Goal: Task Accomplishment & Management: Use online tool/utility

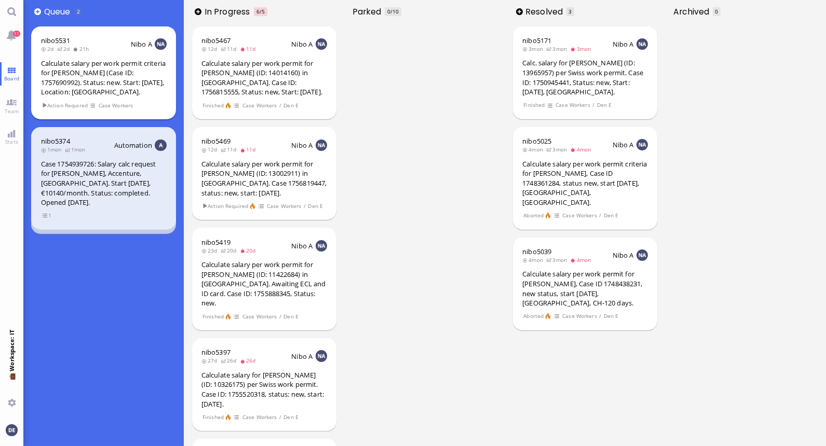
click at [87, 80] on div "Calculate salary per work permit criteria for [PERSON_NAME] (Case ID: 175769099…" at bounding box center [104, 78] width 126 height 38
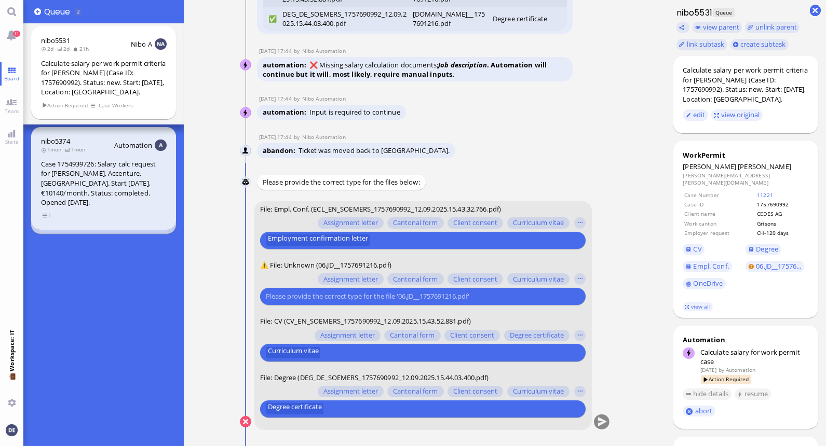
scroll to position [1, 0]
click at [575, 277] on button "button" at bounding box center [579, 278] width 11 height 11
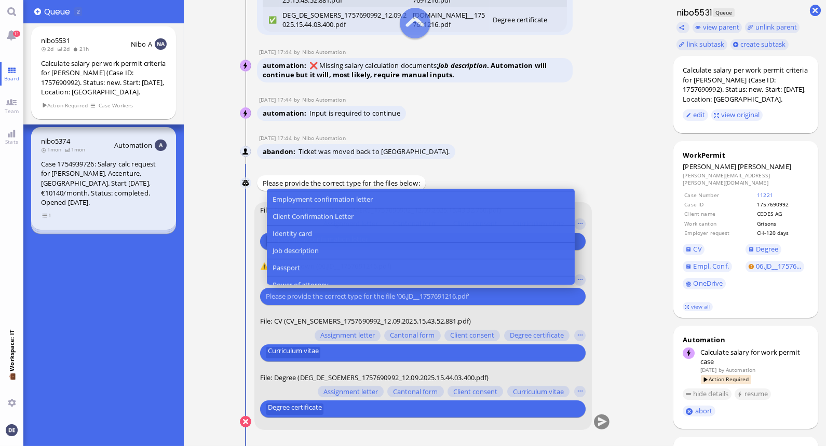
scroll to position [110, 0]
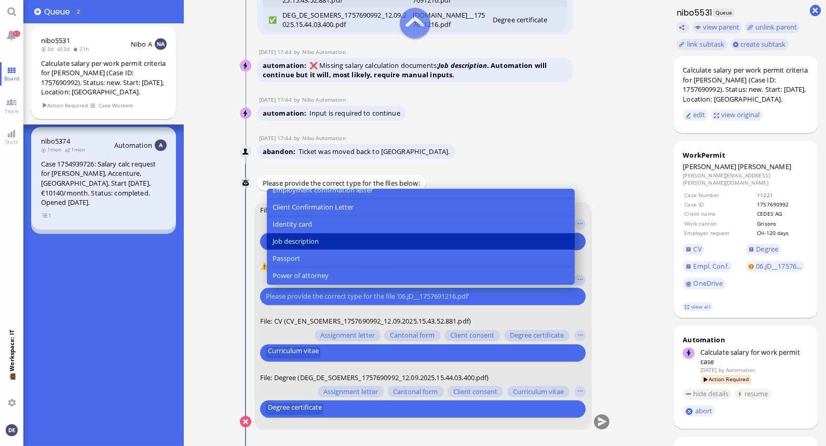
click at [320, 235] on button "Job description" at bounding box center [420, 241] width 308 height 17
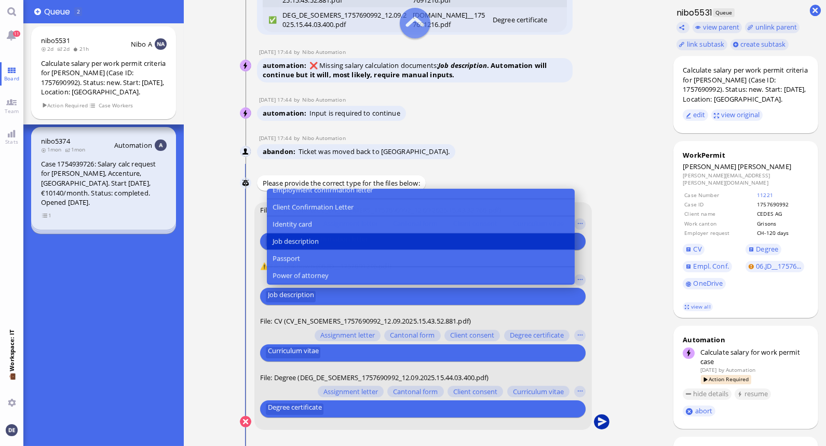
click at [603, 420] on button "submit" at bounding box center [601, 423] width 16 height 16
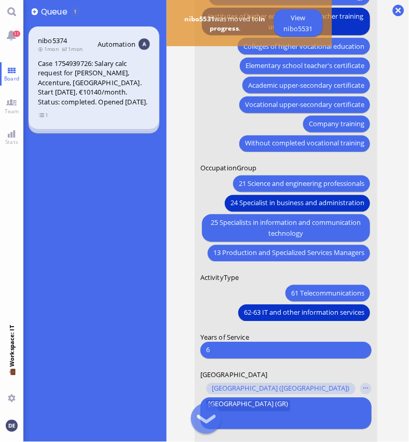
scroll to position [-131, 0]
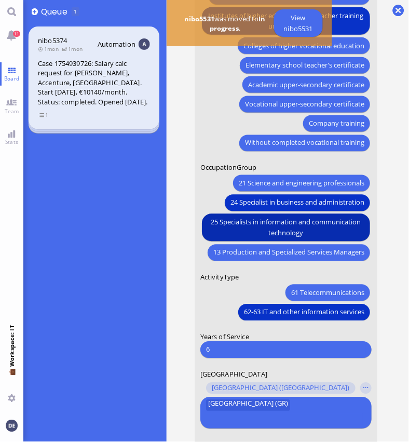
click at [250, 235] on span "25 Specialists in information and communication technology" at bounding box center [286, 228] width 157 height 22
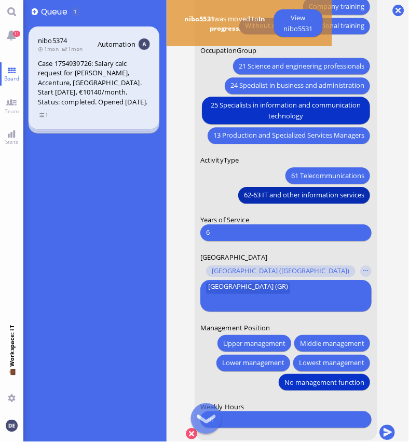
scroll to position [-3, 0]
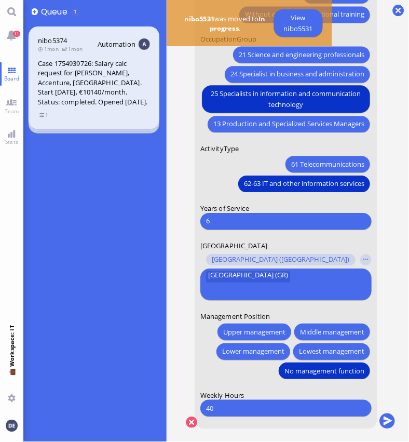
click at [216, 226] on input "6" at bounding box center [286, 220] width 160 height 11
click at [236, 226] on input "6" at bounding box center [286, 220] width 160 height 11
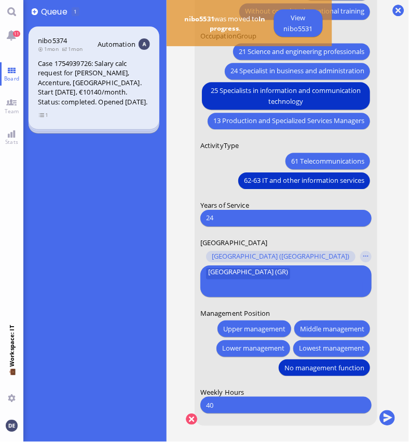
scroll to position [8, 10]
type input "24"
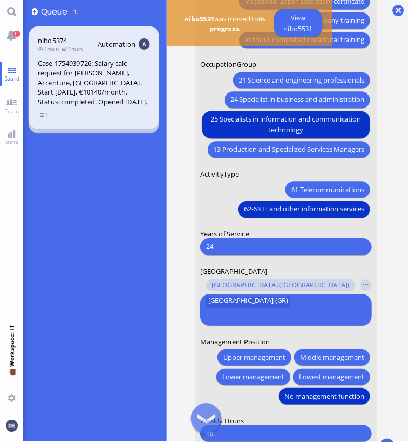
scroll to position [0, 0]
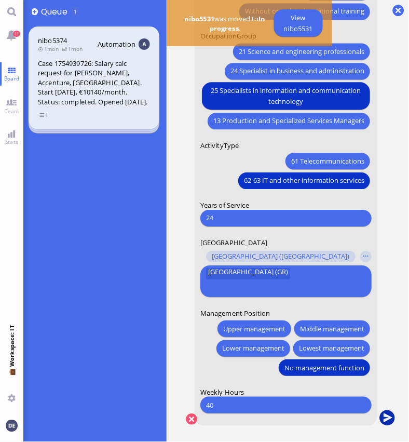
click at [379, 410] on button "submit" at bounding box center [387, 418] width 16 height 16
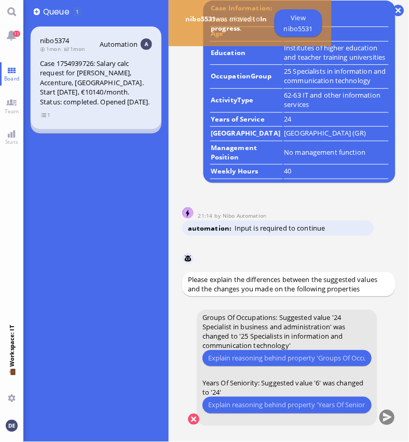
click at [246, 357] on input "text" at bounding box center [286, 357] width 157 height 11
click at [212, 358] on input "He has a degree in computer Science" at bounding box center [286, 357] width 157 height 11
drag, startPoint x: 236, startPoint y: 356, endPoint x: 221, endPoint y: 356, distance: 15.0
click at [221, 356] on input "His has a degree in computer Science" at bounding box center [286, 357] width 157 height 11
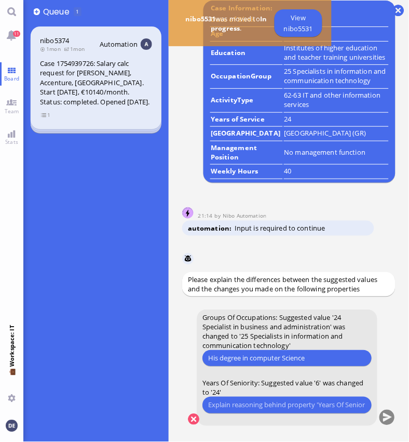
click at [242, 358] on input "His degree in computer Science" at bounding box center [286, 357] width 157 height 11
type input "His degree is in the field of computer Science"
click at [264, 404] on input "text" at bounding box center [286, 404] width 157 height 11
type input "Avantgarde merged with alnamic and alnamic got acquired by avanade"
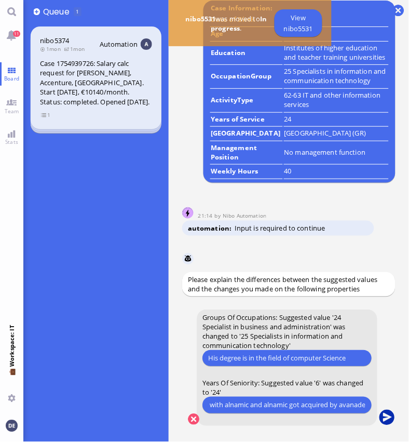
click at [389, 413] on button "submit" at bounding box center [387, 418] width 16 height 16
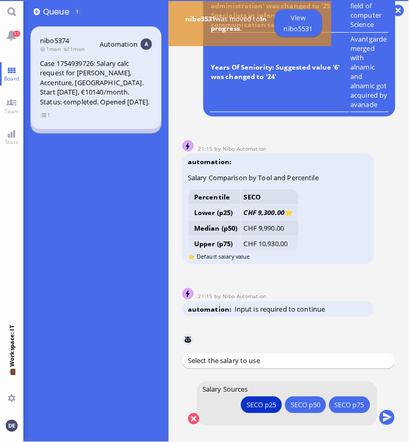
scroll to position [1, 0]
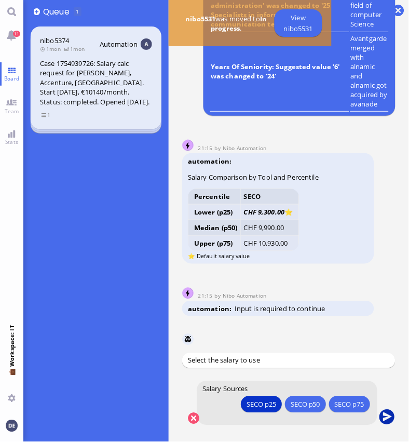
click at [390, 415] on button "submit" at bounding box center [387, 417] width 16 height 16
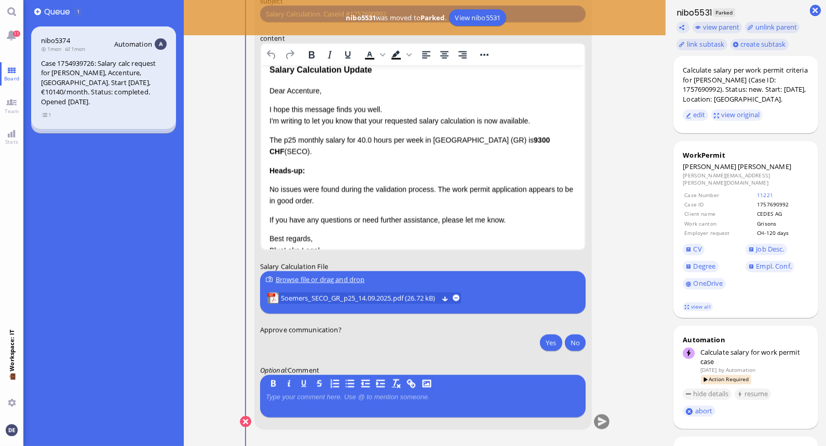
scroll to position [14, 0]
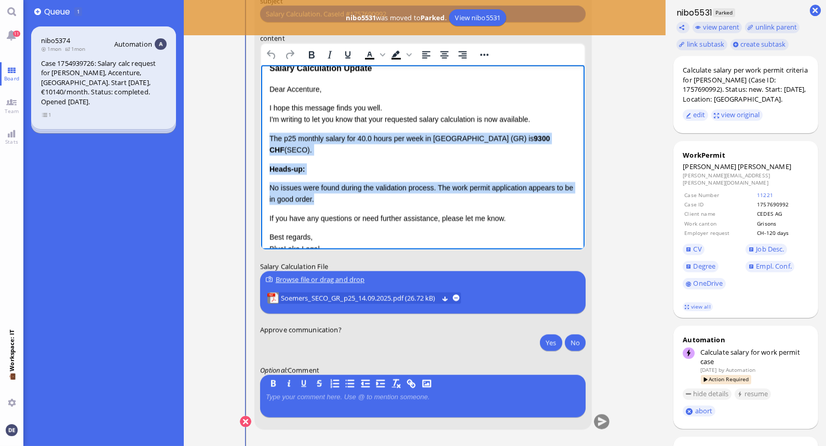
drag, startPoint x: 328, startPoint y: 200, endPoint x: 268, endPoint y: 136, distance: 87.8
click at [268, 136] on html "Salary Calculation Update Dear Accenture, I hope this message finds you well. I…" at bounding box center [423, 174] width 324 height 247
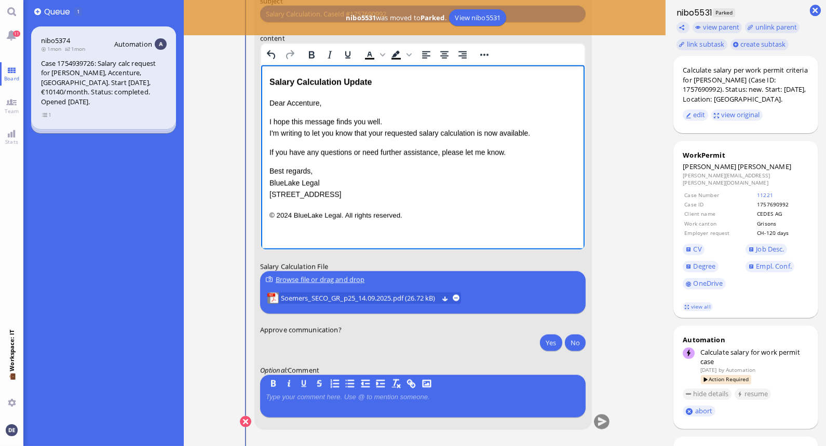
click at [477, 132] on p "I hope this message finds you well. I'm writing to let you know that your reque…" at bounding box center [422, 127] width 307 height 23
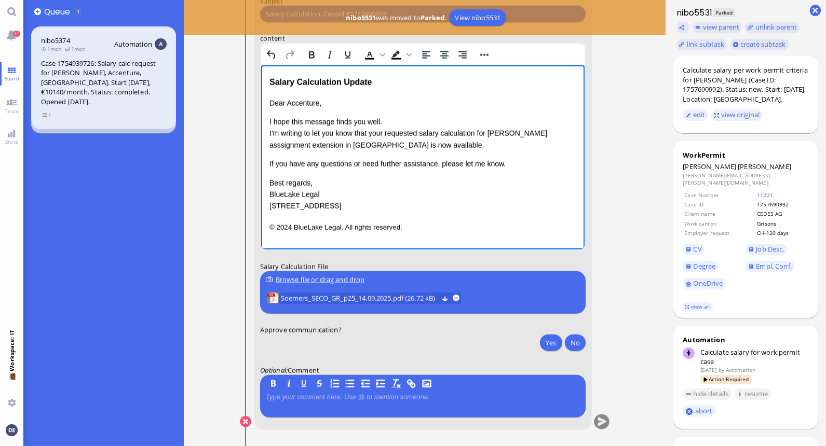
click at [526, 136] on p "I hope this message finds you well. I'm writing to let you know that your reque…" at bounding box center [422, 133] width 307 height 35
click at [460, 145] on p "I hope this message finds you well. I'm writing to let you know that your reque…" at bounding box center [422, 133] width 307 height 35
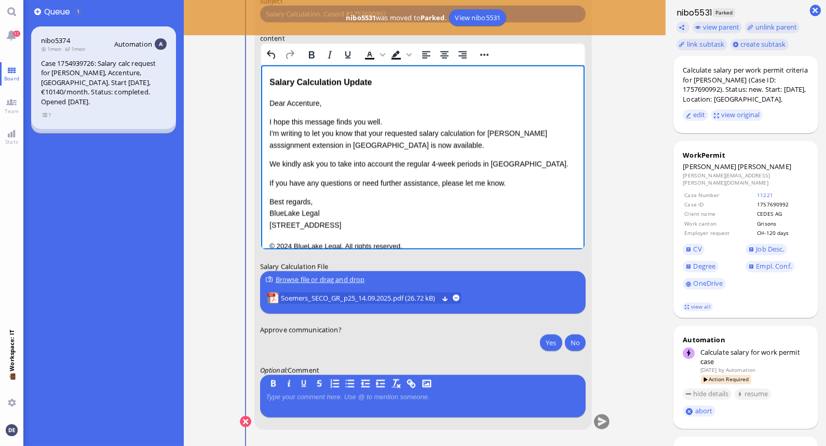
drag, startPoint x: 453, startPoint y: 163, endPoint x: 439, endPoint y: 163, distance: 13.5
click at [439, 163] on p "We kindly ask you to take into account the regular 4-week periods in [GEOGRAPHI…" at bounding box center [422, 163] width 307 height 11
click at [448, 164] on p "We kindly ask you to take into account the regular 4-week periods in [GEOGRAPHI…" at bounding box center [422, 163] width 307 height 11
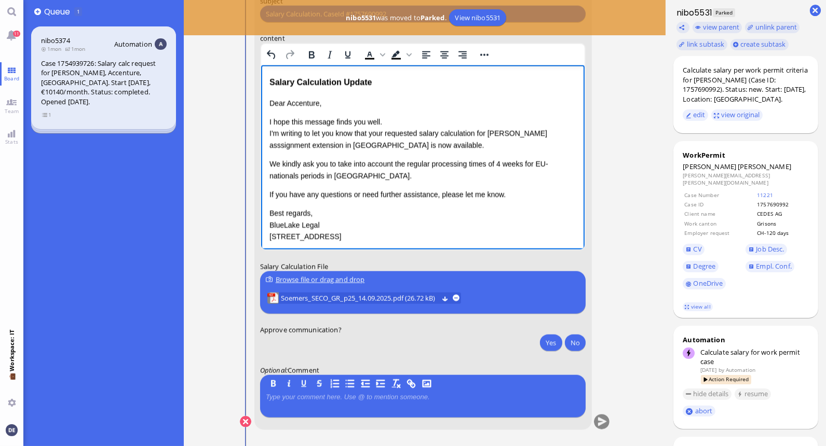
click at [312, 173] on p "We kindly ask you to take into account the regular processing times of 4 weeks …" at bounding box center [422, 169] width 307 height 23
click at [432, 163] on p "We kindly ask you to take into account the regular processing times of 4 weeks …" at bounding box center [422, 169] width 307 height 23
click at [434, 161] on p "We kindly ask you to take into account the regular ^permit processing times of …" at bounding box center [422, 169] width 307 height 23
click at [336, 170] on p "We kindly ask you to take into account the regular permit processing times of 4…" at bounding box center [422, 169] width 307 height 23
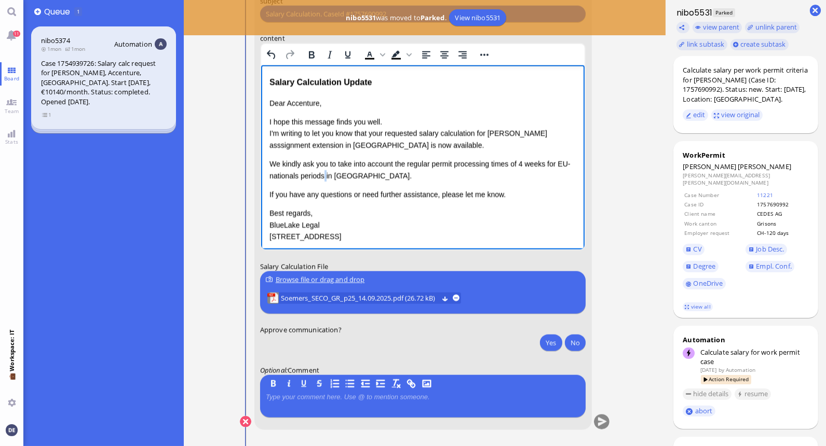
click at [336, 170] on p "We kindly ask you to take into account the regular permit processing times of 4…" at bounding box center [422, 169] width 307 height 23
click at [330, 170] on p "We kindly ask you to take into account the regular permit processing times of 4…" at bounding box center [422, 169] width 307 height 23
click at [347, 173] on p "We kindly ask you to take into account the regular permit processing times of 4…" at bounding box center [422, 169] width 307 height 23
click at [308, 212] on p "Best regards, BlueLake Legal [STREET_ADDRESS]" at bounding box center [422, 225] width 307 height 35
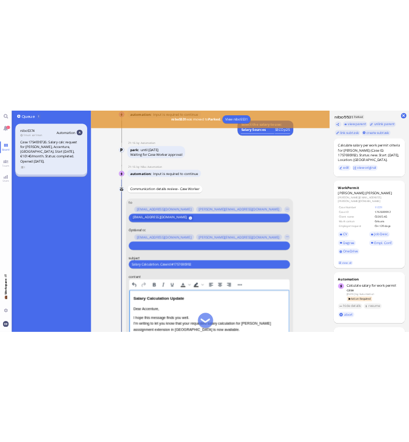
scroll to position [-185, 0]
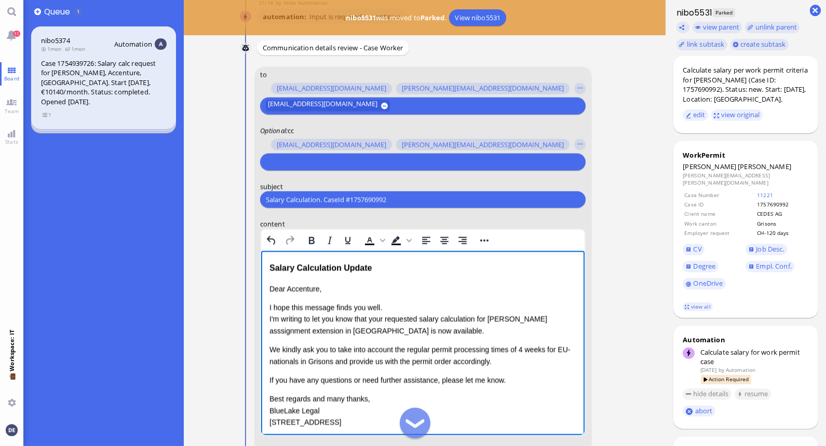
click at [295, 287] on p "Dear Accenture," at bounding box center [422, 288] width 307 height 11
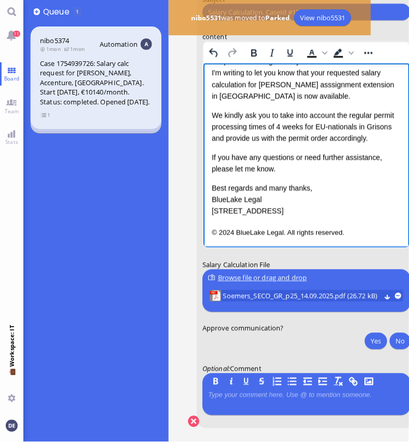
scroll to position [0, 0]
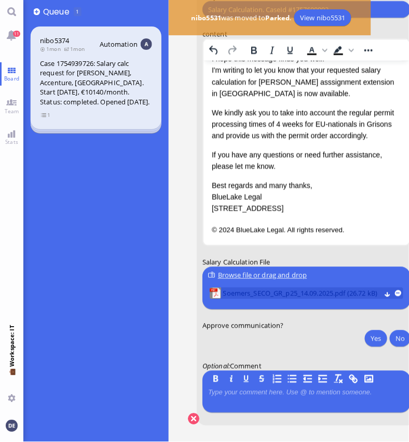
click at [310, 290] on span "Soemers_SECO_GR_p25_14.09.2025.pdf (26.72 kB)" at bounding box center [301, 293] width 157 height 11
click at [377, 333] on button "Yes" at bounding box center [376, 338] width 22 height 17
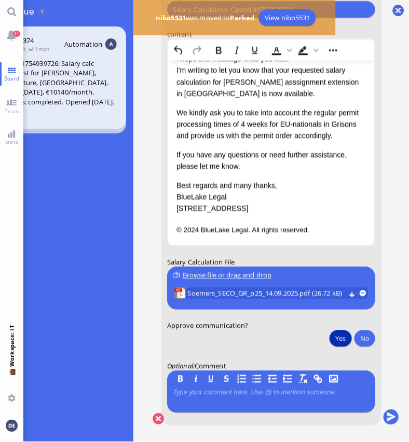
scroll to position [8, 52]
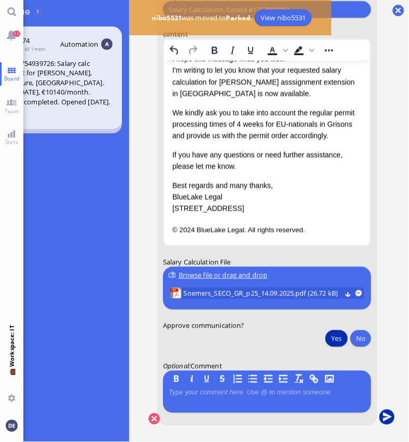
click at [380, 410] on button "submit" at bounding box center [387, 418] width 16 height 16
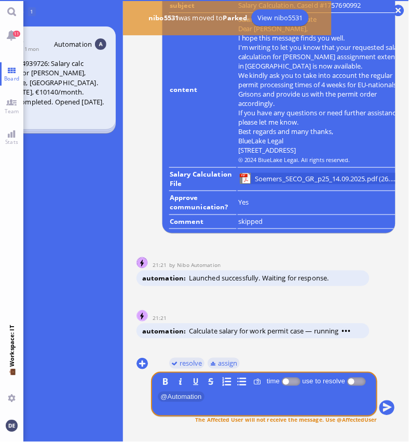
scroll to position [0, 58]
